Goal: Task Accomplishment & Management: Use online tool/utility

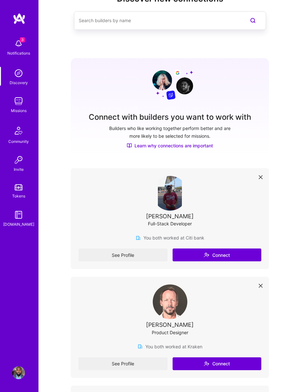
scroll to position [27, 0]
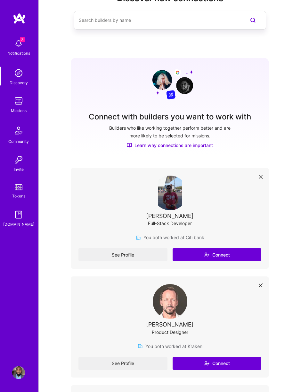
click at [15, 101] on img at bounding box center [18, 101] width 13 height 13
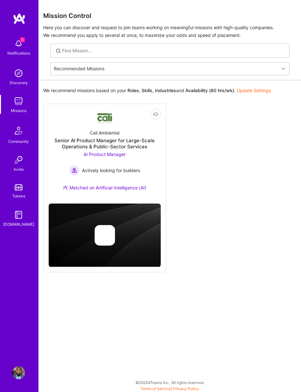
scroll to position [21, 0]
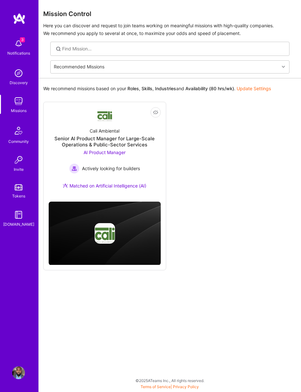
click at [53, 122] on div "Cali Ambiental Senior AI Product Manager for Large-Scale Operations & Public-Se…" at bounding box center [105, 159] width 112 height 74
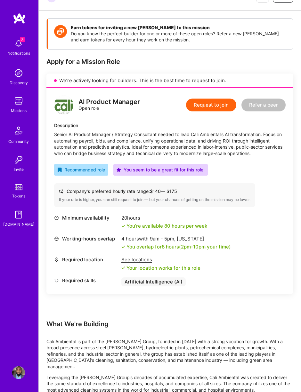
scroll to position [106, 0]
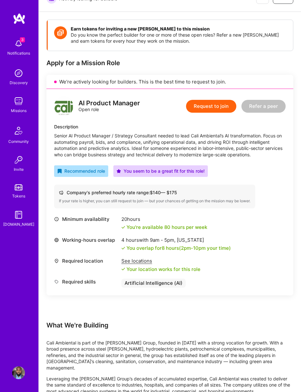
click at [121, 261] on div "Required location See locations Your location works for this role" at bounding box center [170, 264] width 232 height 14
click at [126, 257] on div "See locations" at bounding box center [161, 260] width 79 height 6
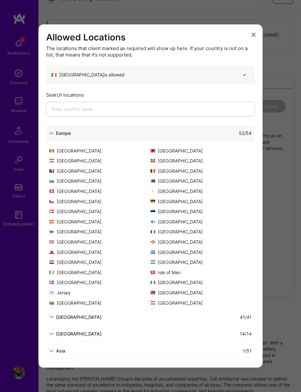
click at [49, 136] on div "Europe" at bounding box center [59, 133] width 21 height 6
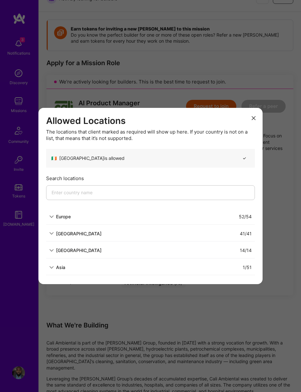
click at [56, 266] on div "Asia" at bounding box center [57, 267] width 16 height 6
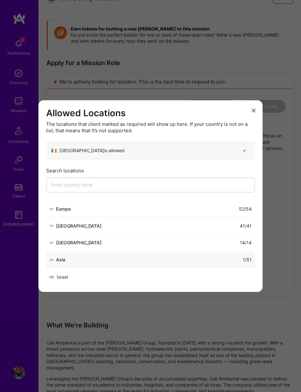
click at [52, 259] on icon "modal" at bounding box center [51, 259] width 4 height 4
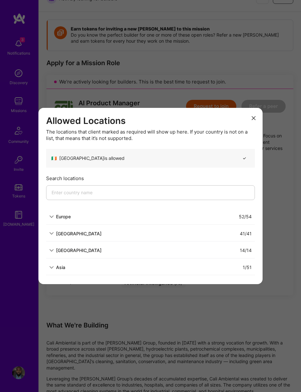
click at [72, 302] on div "Allowed Locations The locations that client marked as required will show up her…" at bounding box center [150, 196] width 301 height 392
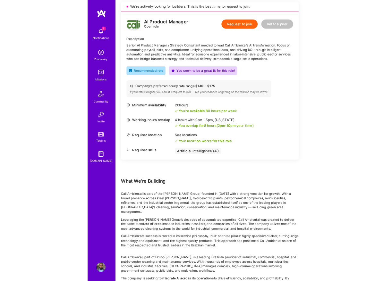
scroll to position [215, 0]
